Goal: Information Seeking & Learning: Learn about a topic

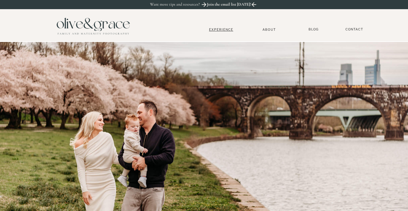
click at [219, 31] on nav "Experience" at bounding box center [221, 29] width 39 height 4
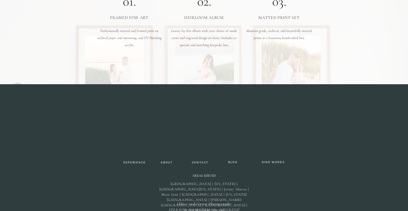
scroll to position [1880, 0]
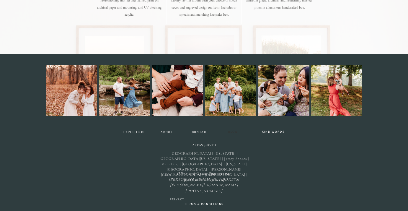
click at [233, 130] on nav "BLOG" at bounding box center [233, 132] width 14 height 4
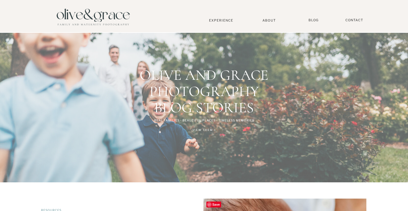
scroll to position [177, 0]
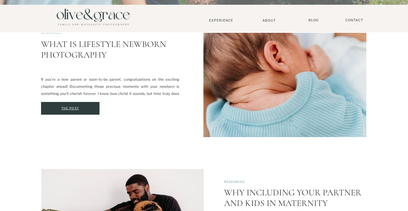
click at [70, 110] on div "The Post" at bounding box center [70, 108] width 56 height 6
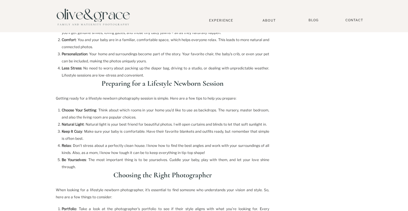
scroll to position [364, 0]
drag, startPoint x: 103, startPoint y: 109, endPoint x: 210, endPoint y: 110, distance: 106.3
click at [210, 110] on li "Choose Your Setting : Think about which rooms in your home you’d like to use as…" at bounding box center [166, 113] width 208 height 14
drag, startPoint x: 101, startPoint y: 133, endPoint x: 170, endPoint y: 132, distance: 69.1
click at [170, 132] on li "Keep It Cozy : Make sure your baby is comfortable. Have their favorite blankets…" at bounding box center [166, 135] width 208 height 14
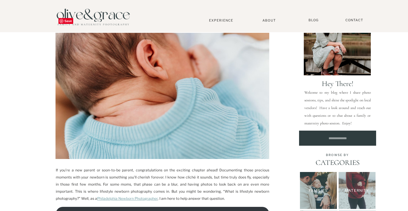
scroll to position [149, 0]
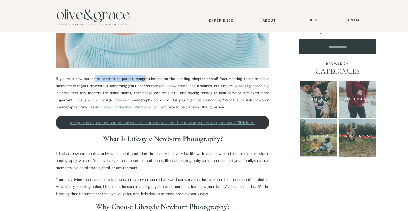
drag, startPoint x: 92, startPoint y: 79, endPoint x: 138, endPoint y: 80, distance: 45.8
click at [138, 80] on p "If you’re a new parent or soon-to-be parent, congratulations on the exciting ch…" at bounding box center [162, 92] width 213 height 35
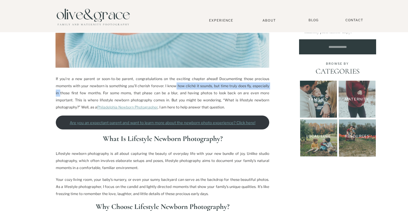
drag, startPoint x: 162, startPoint y: 86, endPoint x: 252, endPoint y: 89, distance: 90.1
click at [252, 89] on p "If you’re a new parent or soon-to-be parent, congratulations on the exciting ch…" at bounding box center [162, 92] width 213 height 35
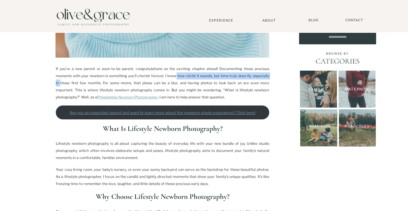
scroll to position [159, 0]
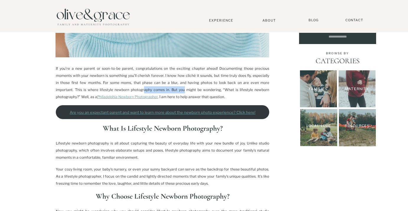
drag, startPoint x: 103, startPoint y: 88, endPoint x: 141, endPoint y: 88, distance: 38.1
click at [141, 88] on p "If you’re a new parent or soon-to-be parent, congratulations on the exciting ch…" at bounding box center [162, 82] width 213 height 35
click at [162, 86] on p "If you’re a new parent or soon-to-be parent, congratulations on the exciting ch…" at bounding box center [162, 82] width 213 height 35
drag, startPoint x: 183, startPoint y: 89, endPoint x: 227, endPoint y: 89, distance: 44.0
click at [227, 89] on p "If you’re a new parent or soon-to-be parent, congratulations on the exciting ch…" at bounding box center [162, 82] width 213 height 35
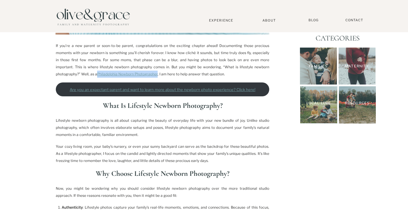
scroll to position [211, 0]
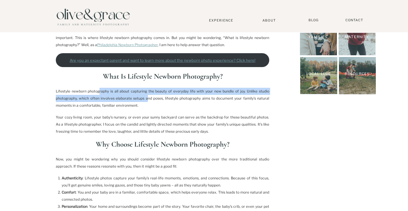
drag, startPoint x: 101, startPoint y: 92, endPoint x: 146, endPoint y: 96, distance: 45.9
click at [146, 96] on p "Lifestyle newborn photography is all about capturing the beauty of everyday lif…" at bounding box center [162, 98] width 213 height 21
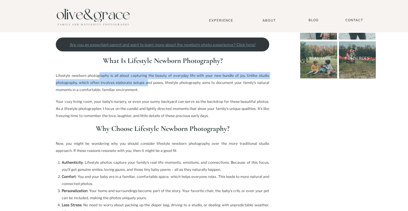
scroll to position [227, 0]
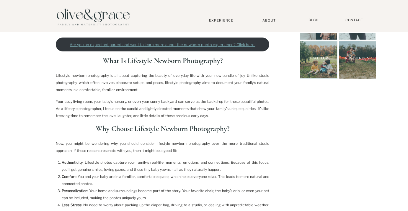
drag, startPoint x: 105, startPoint y: 81, endPoint x: 144, endPoint y: 83, distance: 39.6
click at [144, 83] on p "Lifestyle newborn photography is all about capturing the beauty of everyday lif…" at bounding box center [162, 82] width 213 height 21
drag, startPoint x: 162, startPoint y: 84, endPoint x: 176, endPoint y: 85, distance: 14.2
click at [176, 85] on p "Lifestyle newborn photography is all about capturing the beauty of everyday lif…" at bounding box center [162, 82] width 213 height 21
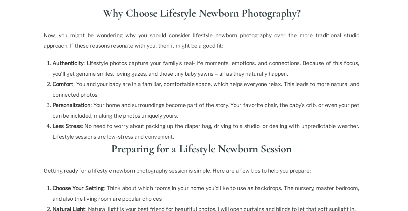
scroll to position [294, 0]
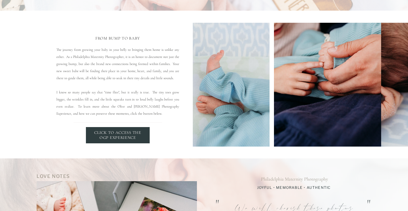
scroll to position [1362, 0]
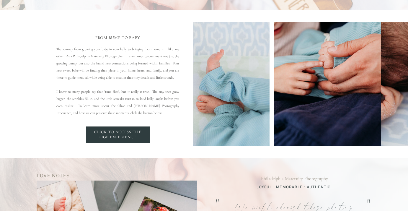
click at [110, 133] on p "Click to Access the OGP experience" at bounding box center [118, 135] width 54 height 10
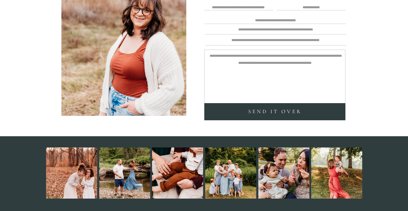
scroll to position [1781, 0]
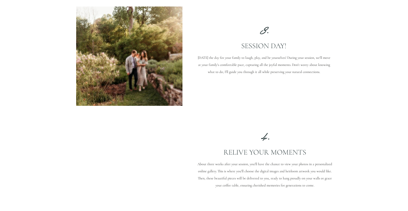
scroll to position [774, 0]
